Goal: Transaction & Acquisition: Subscribe to service/newsletter

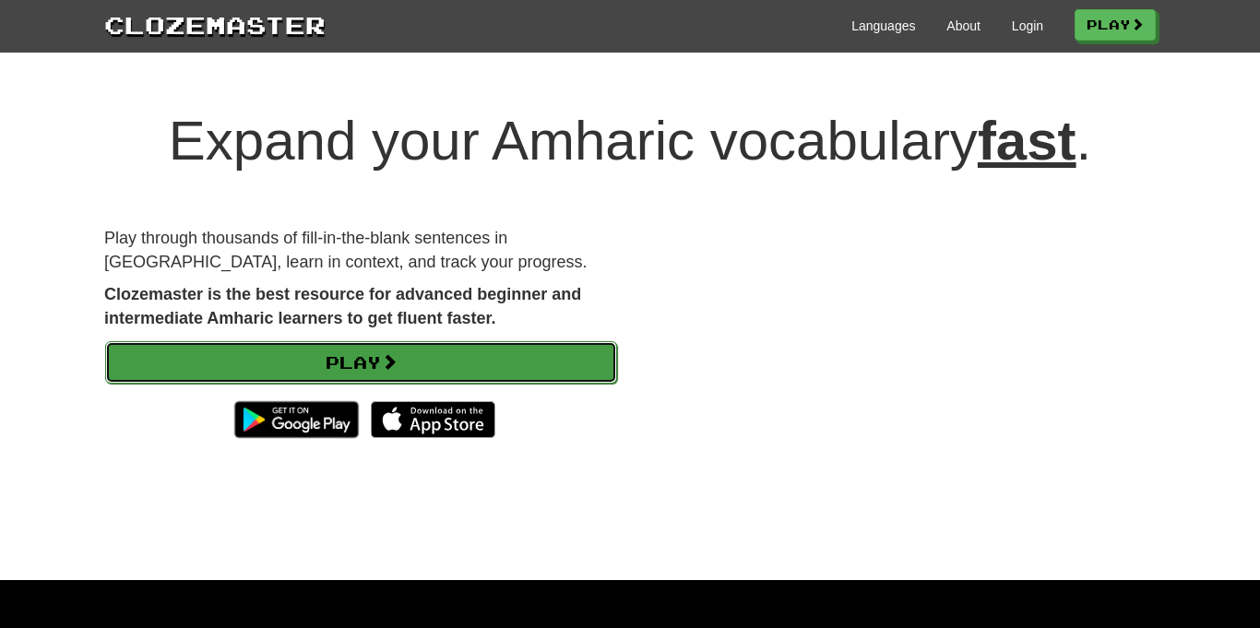
click at [554, 357] on link "Play" at bounding box center [361, 362] width 512 height 42
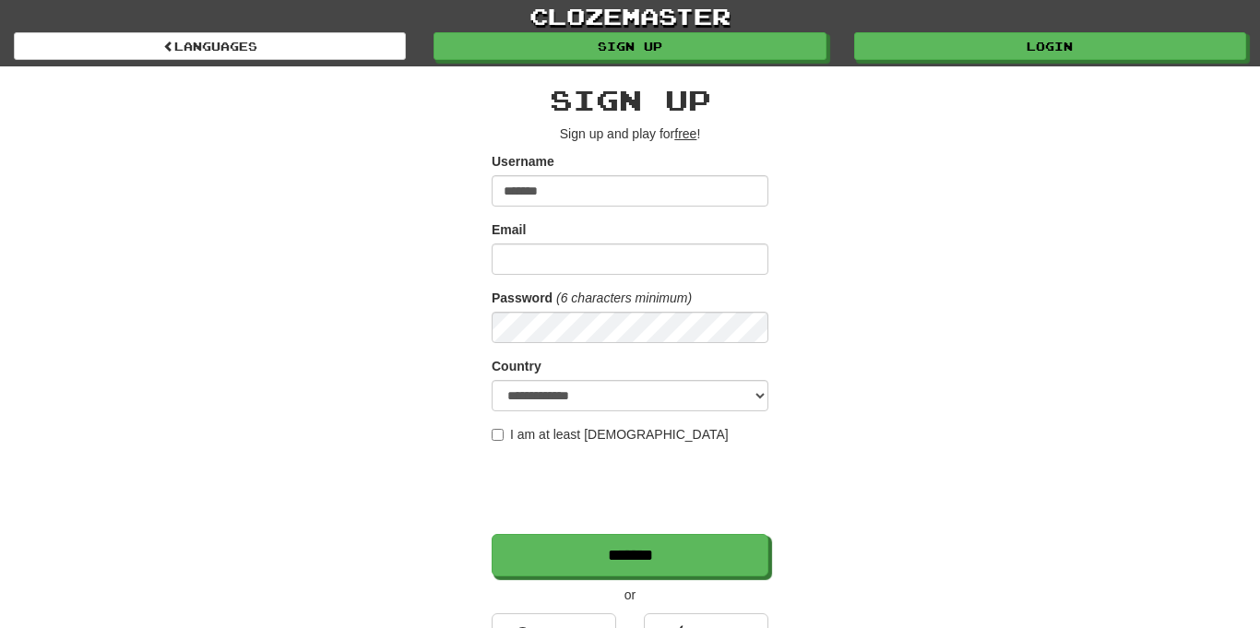
type input "*******"
click at [539, 252] on input "Email" at bounding box center [630, 259] width 277 height 31
type input "**********"
